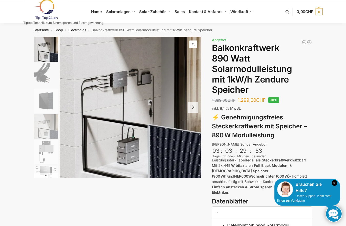
click at [192, 108] on button "Next slide" at bounding box center [193, 107] width 11 height 11
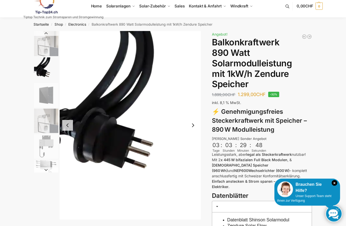
scroll to position [20, 0]
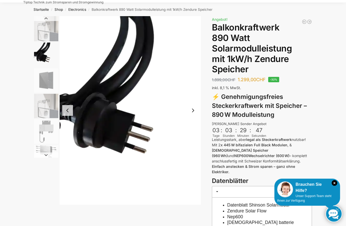
click at [193, 111] on button "Next slide" at bounding box center [193, 110] width 11 height 11
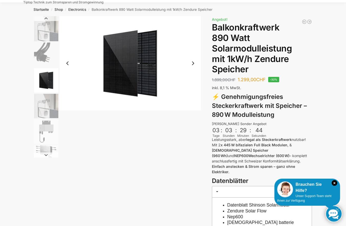
click at [193, 63] on button "Next slide" at bounding box center [193, 63] width 11 height 11
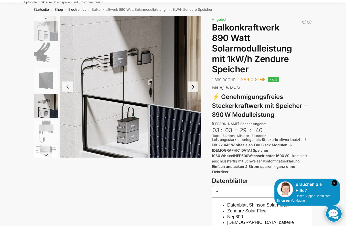
click at [193, 87] on button "Next slide" at bounding box center [193, 86] width 11 height 11
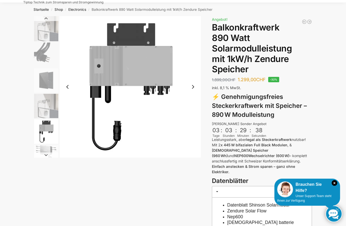
click at [193, 87] on button "Next slide" at bounding box center [193, 86] width 11 height 11
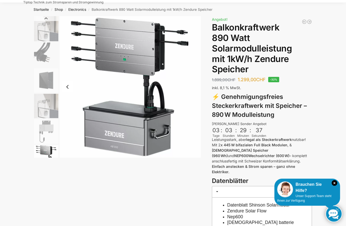
click at [193, 87] on img "6 / 6" at bounding box center [130, 86] width 141 height 141
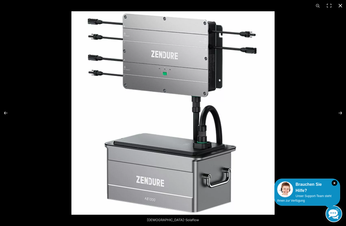
click at [340, 5] on button "Close (Esc)" at bounding box center [340, 5] width 11 height 11
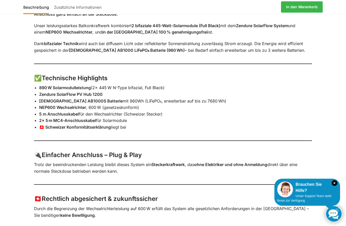
scroll to position [430, 0]
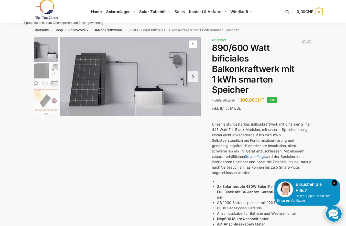
click at [194, 77] on button "Next slide" at bounding box center [193, 76] width 11 height 11
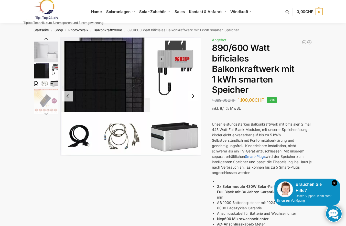
click at [192, 96] on button "Next slide" at bounding box center [193, 96] width 11 height 11
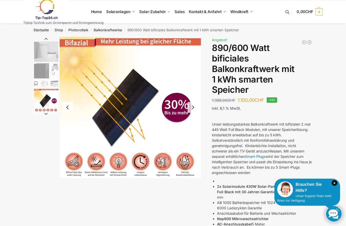
click at [193, 107] on button "Next slide" at bounding box center [193, 107] width 11 height 11
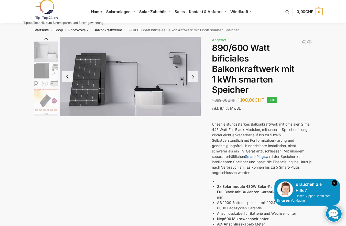
click at [195, 78] on button "Next slide" at bounding box center [193, 76] width 11 height 11
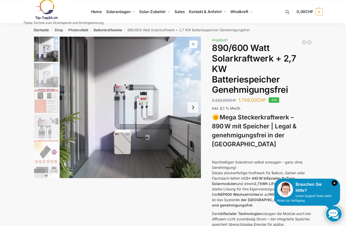
click at [52, 104] on img "3 / 12" at bounding box center [46, 101] width 24 height 24
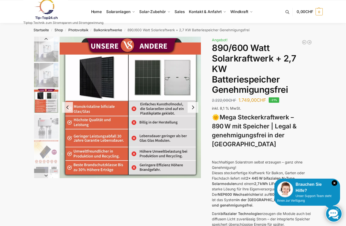
click at [193, 107] on button "Next slide" at bounding box center [193, 107] width 11 height 11
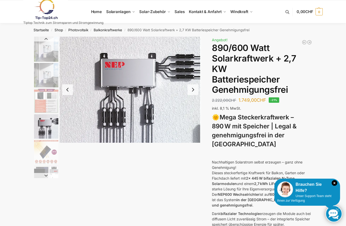
click at [194, 90] on button "Next slide" at bounding box center [193, 89] width 11 height 11
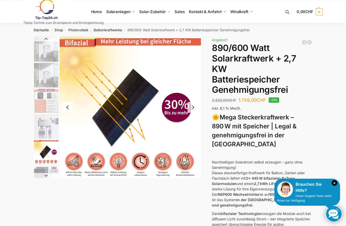
click at [194, 108] on button "Next slide" at bounding box center [193, 107] width 11 height 11
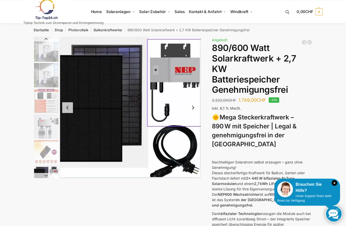
click at [194, 108] on button "Next slide" at bounding box center [193, 107] width 11 height 11
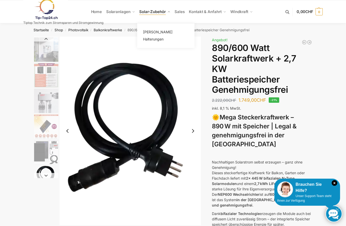
click at [152, 12] on span "Solar-Zubehör" at bounding box center [152, 11] width 27 height 5
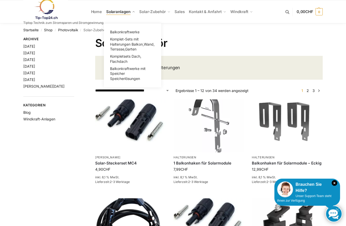
click at [117, 12] on span "Solaranlagen" at bounding box center [118, 11] width 24 height 5
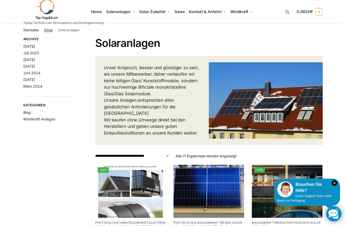
click at [48, 31] on link "Shop" at bounding box center [48, 30] width 8 height 4
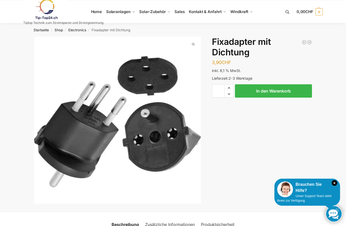
click at [97, 13] on link at bounding box center [63, 9] width 80 height 21
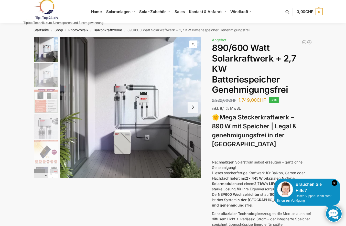
click at [51, 18] on img at bounding box center [45, 9] width 45 height 21
